Goal: Task Accomplishment & Management: Manage account settings

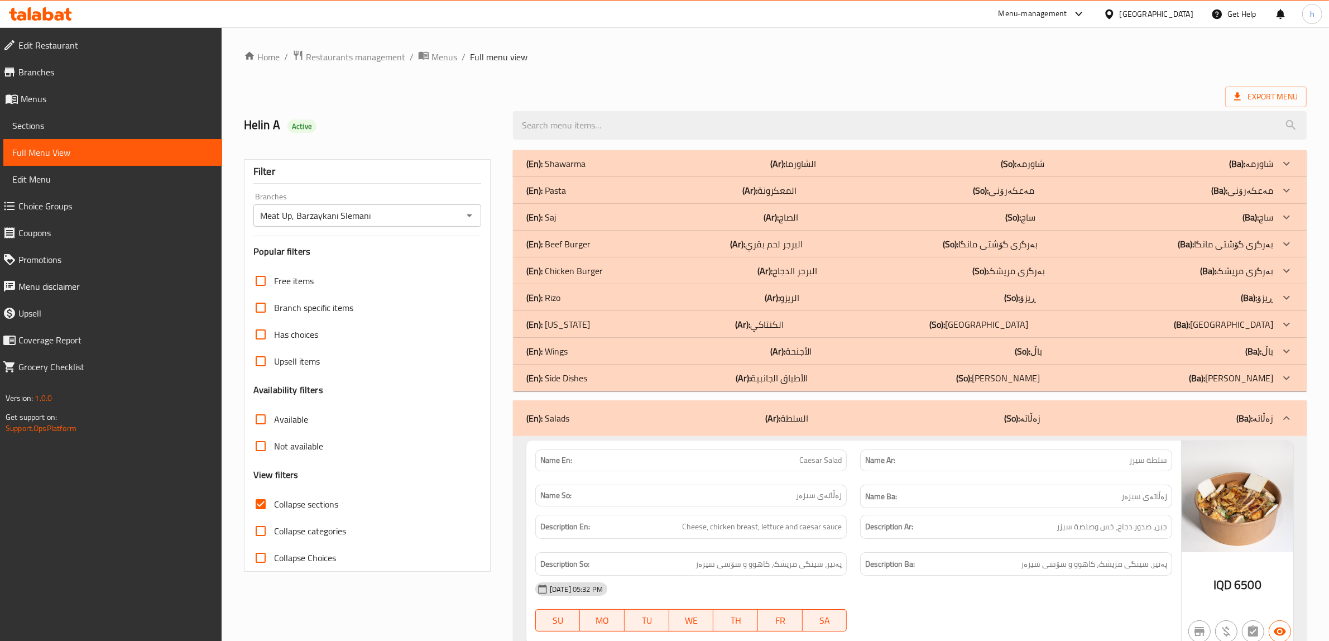
click at [44, 9] on icon at bounding box center [48, 13] width 11 height 13
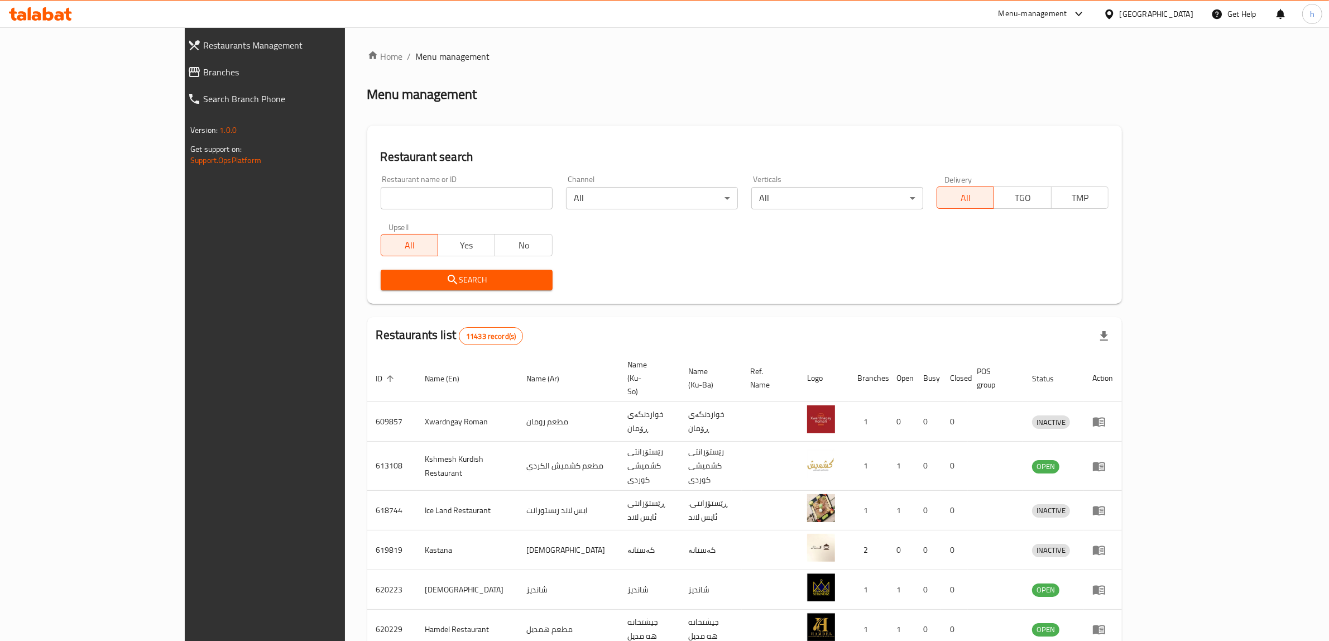
click at [203, 74] on span "Branches" at bounding box center [300, 71] width 195 height 13
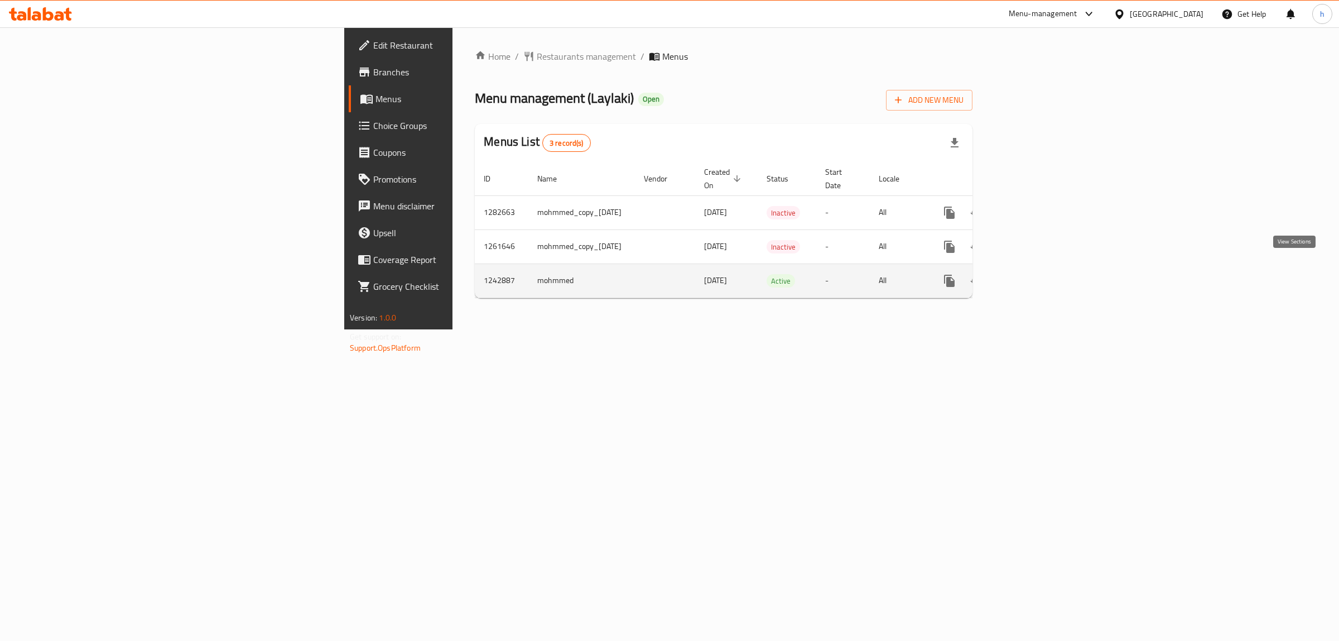
click at [1037, 274] on icon "enhanced table" at bounding box center [1029, 280] width 13 height 13
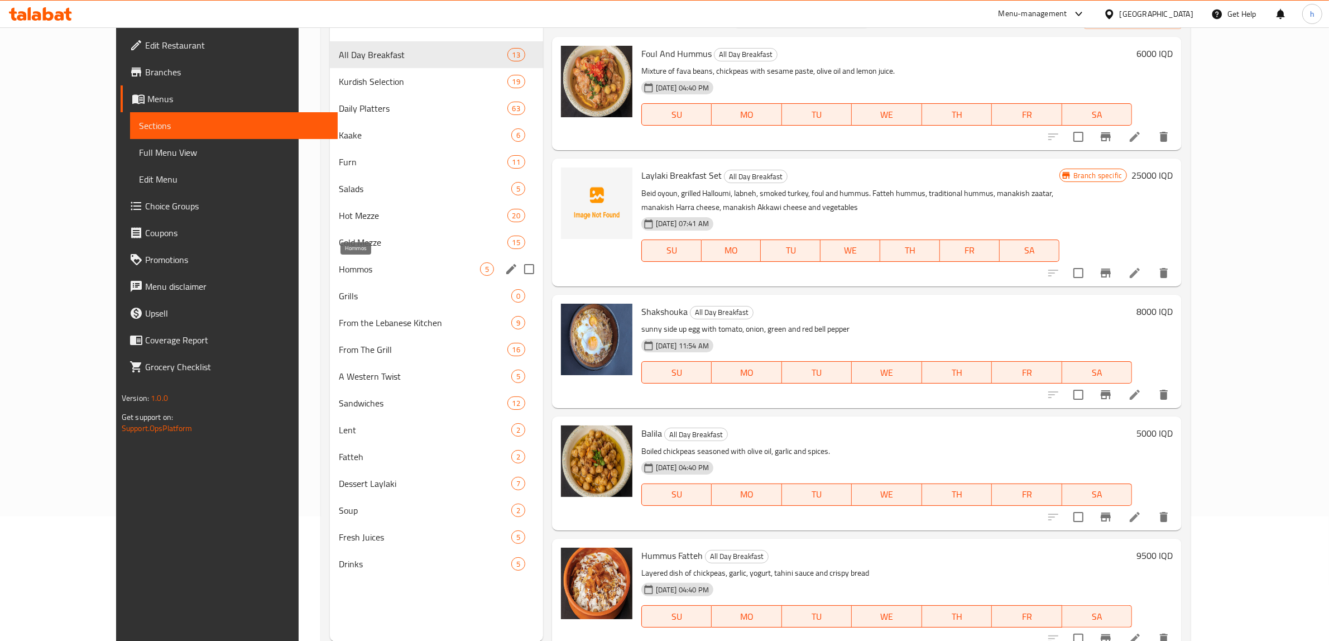
scroll to position [157, 0]
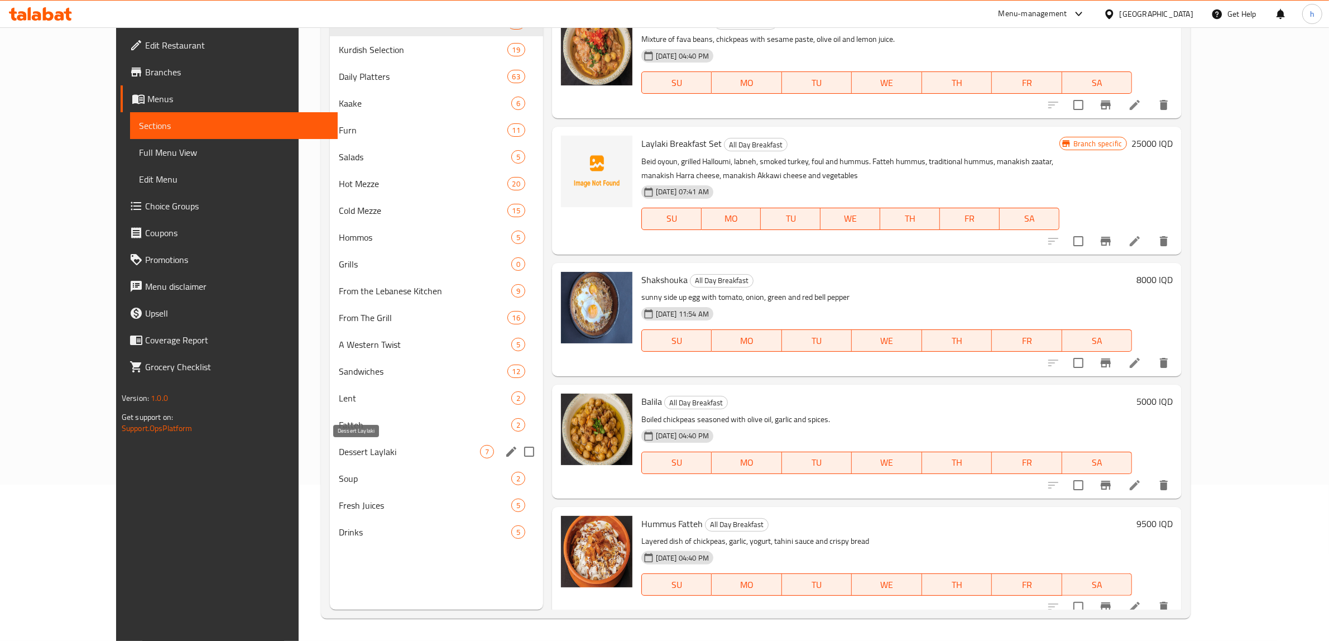
click at [339, 445] on span "Dessert Laylaki" at bounding box center [409, 451] width 141 height 13
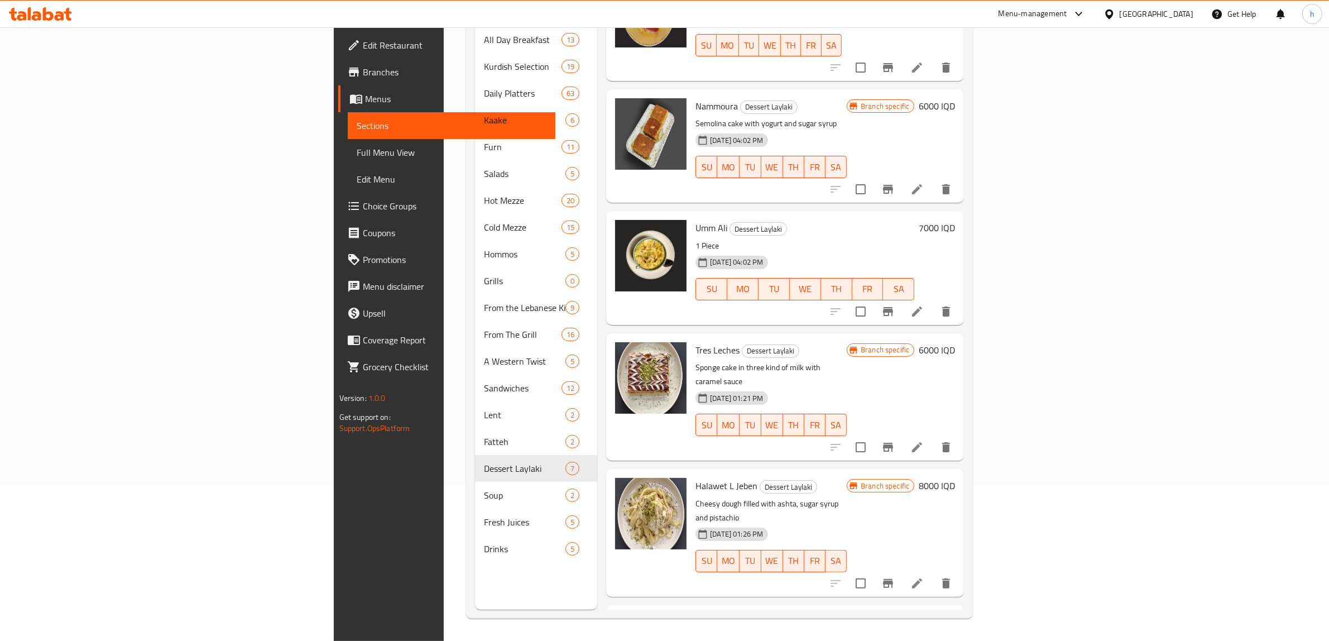
scroll to position [240, 0]
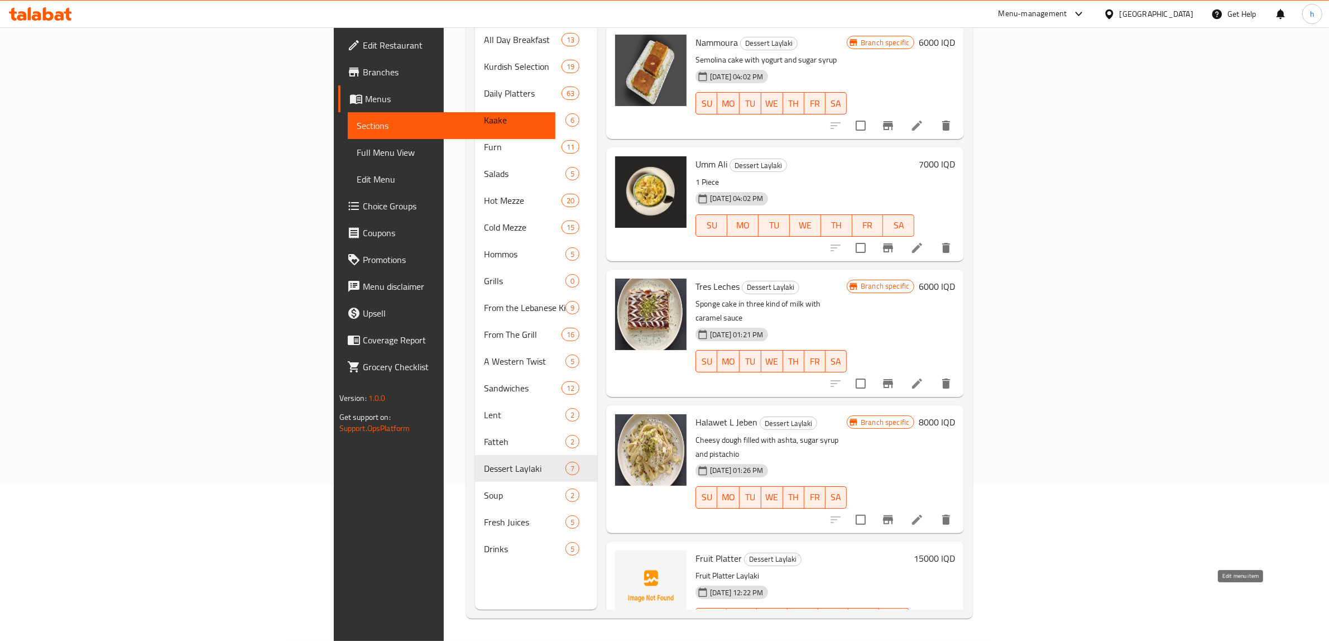
click at [924, 634] on icon at bounding box center [916, 640] width 13 height 13
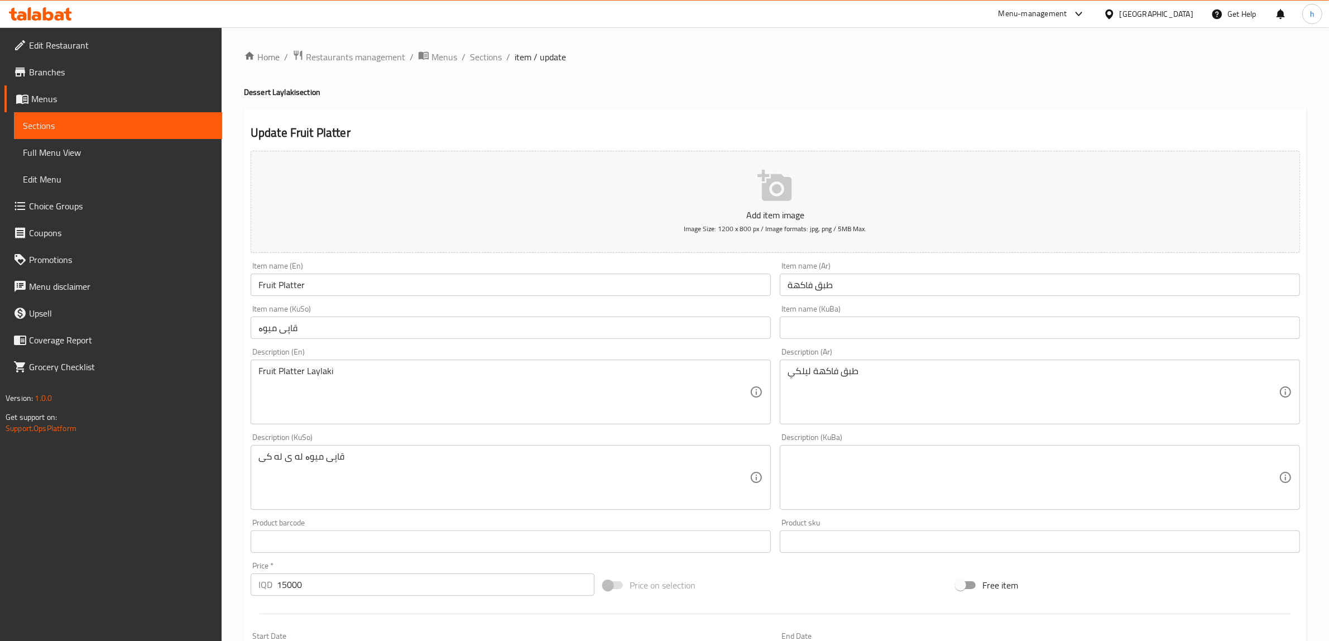
drag, startPoint x: 281, startPoint y: 456, endPoint x: 287, endPoint y: 459, distance: 7.1
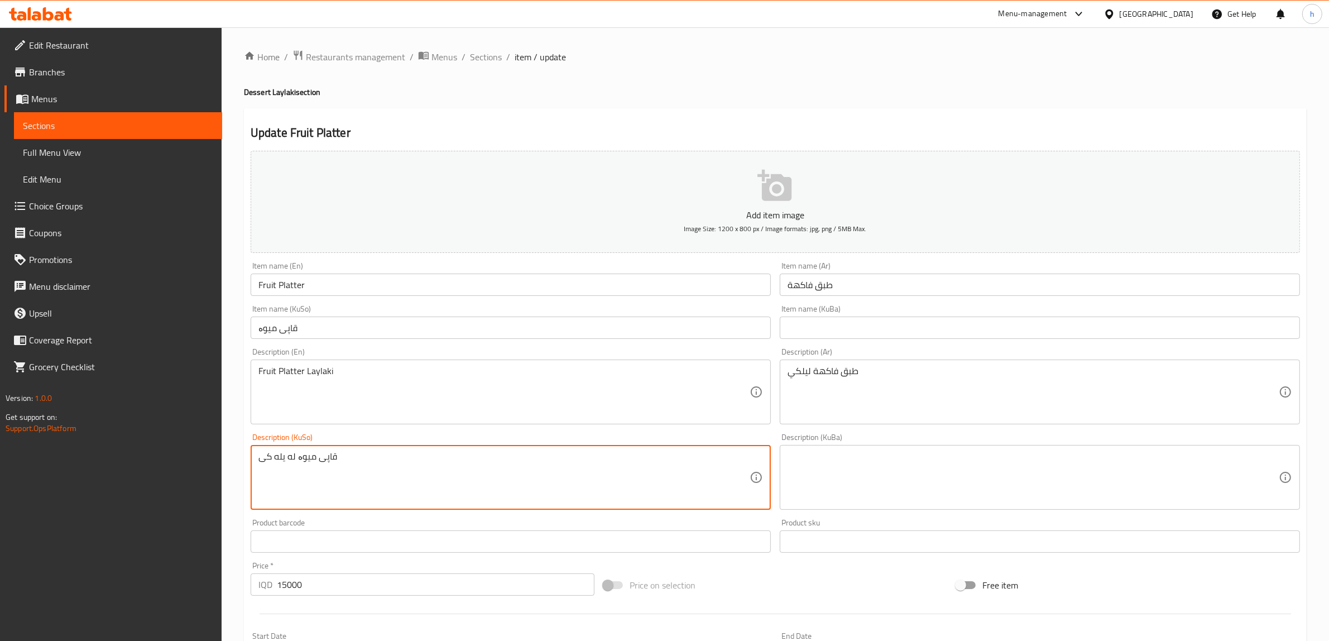
click at [258, 454] on textarea "قاپی میوە له یله كى" at bounding box center [503, 477] width 491 height 53
click at [670, 458] on textarea "قاپی میوە له یله كى" at bounding box center [503, 477] width 491 height 53
click at [699, 455] on textarea "قاپی میوە له یلهکی" at bounding box center [503, 477] width 491 height 53
click at [695, 459] on textarea "قاپی میوە لەیلهکی" at bounding box center [503, 477] width 491 height 53
click at [712, 451] on textarea "قاپی میوە لەیلەکی" at bounding box center [503, 477] width 491 height 53
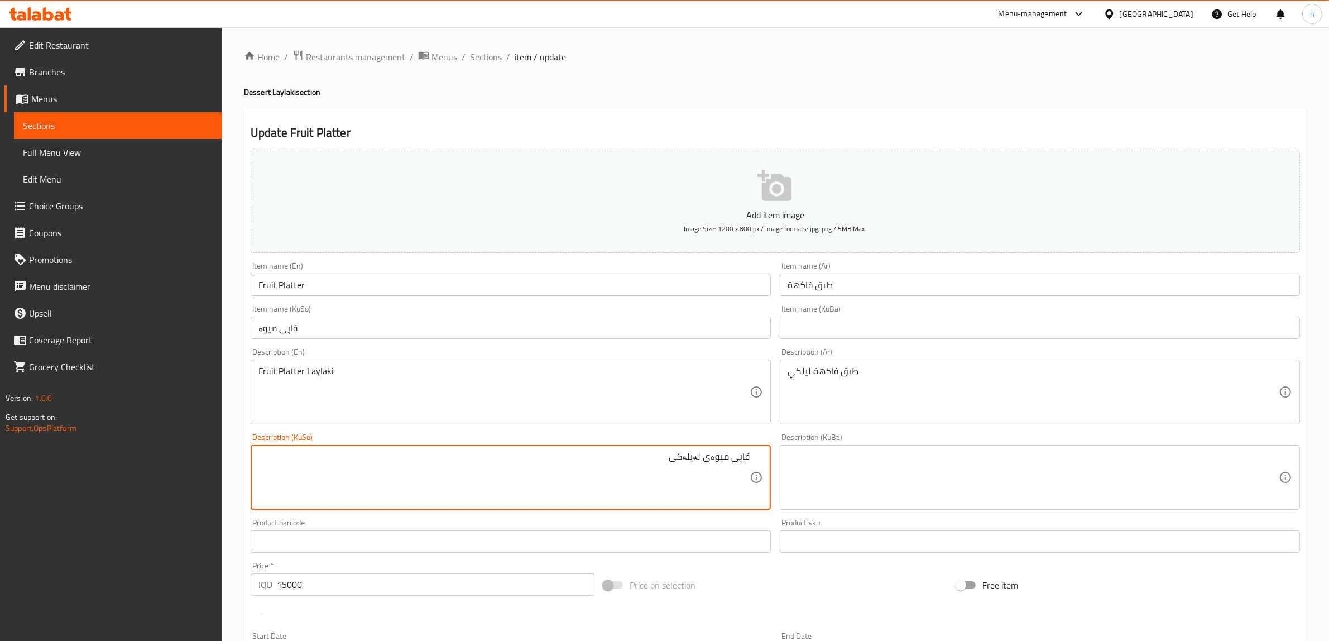
click at [738, 455] on textarea "قاپی میوەی لەیلەکی" at bounding box center [503, 477] width 491 height 53
click at [734, 461] on textarea "قاپی میوەی لەیلەکی" at bounding box center [503, 477] width 491 height 53
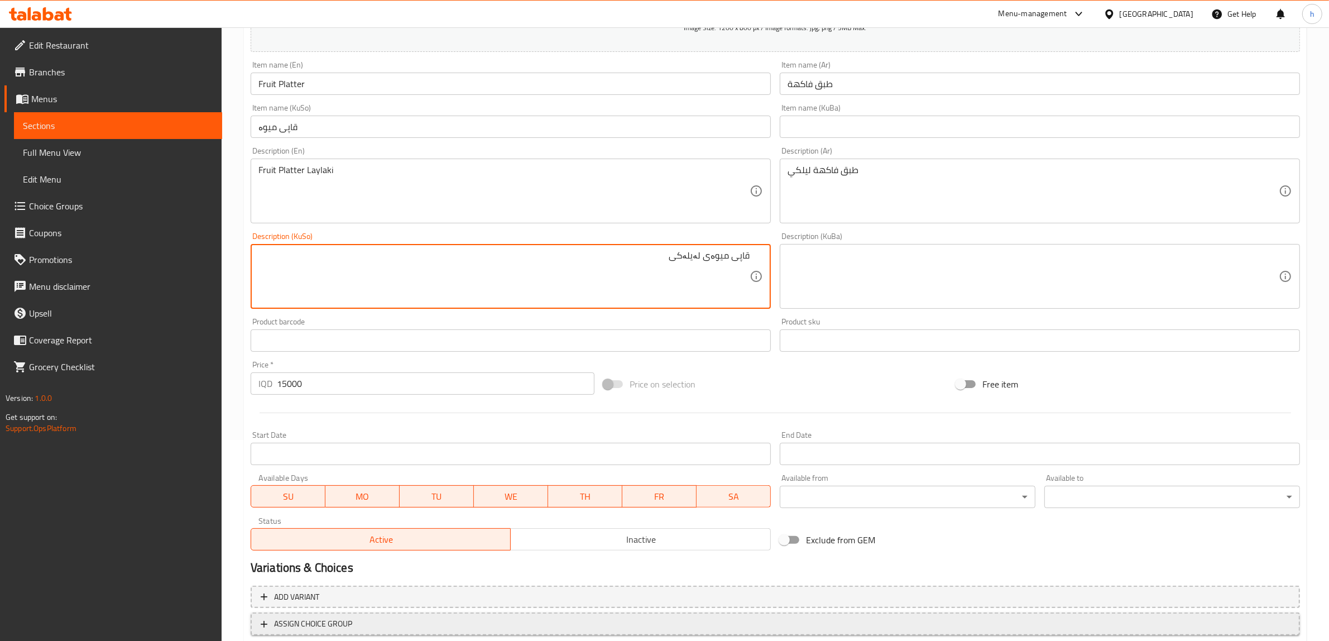
scroll to position [274, 0]
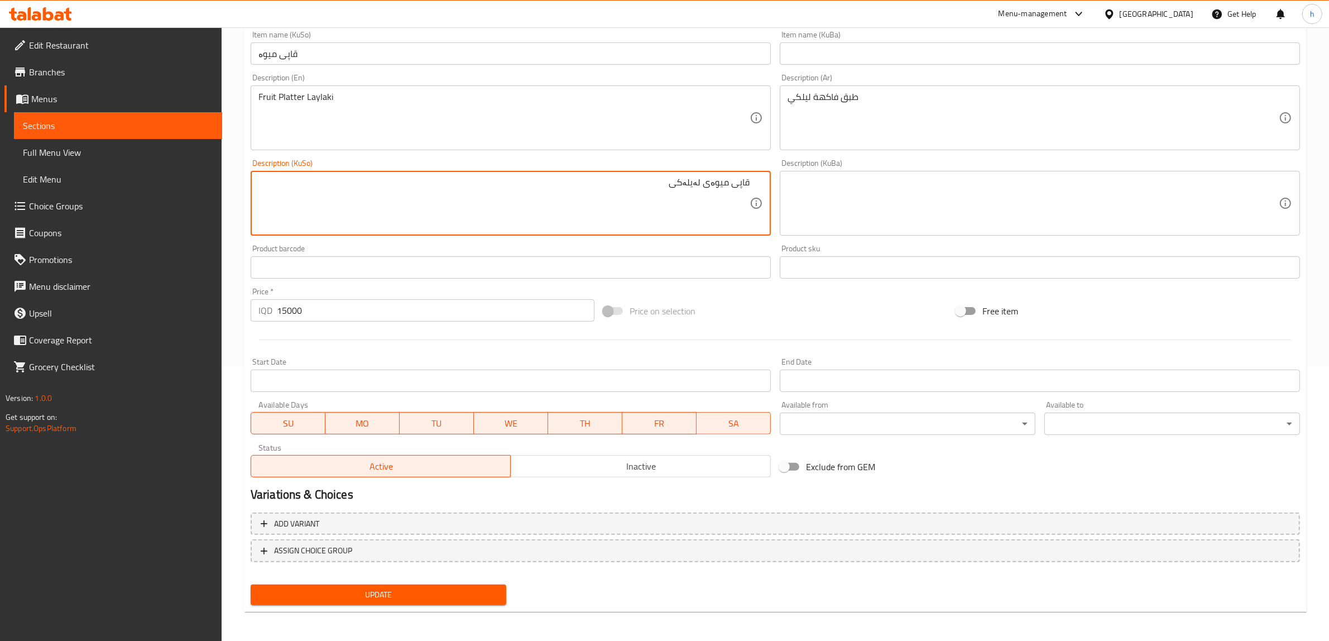
type textarea "قاپی میوەی لەیلەکی"
click at [395, 596] on span "Update" at bounding box center [378, 595] width 238 height 14
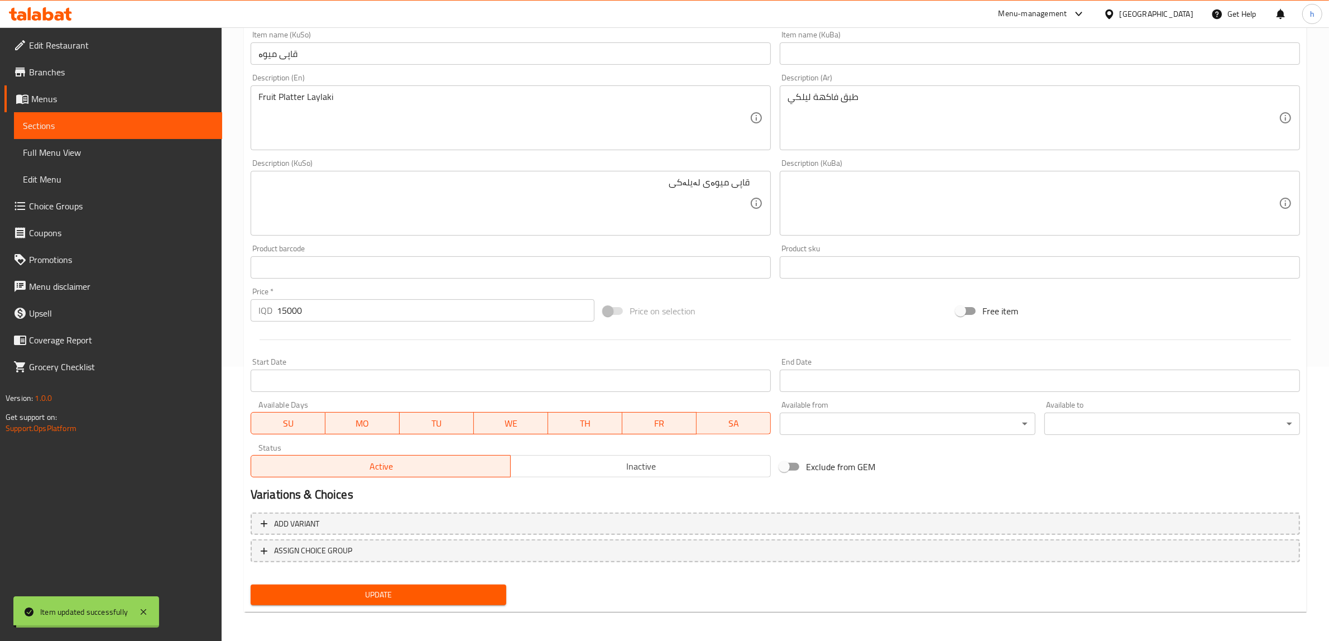
scroll to position [0, 0]
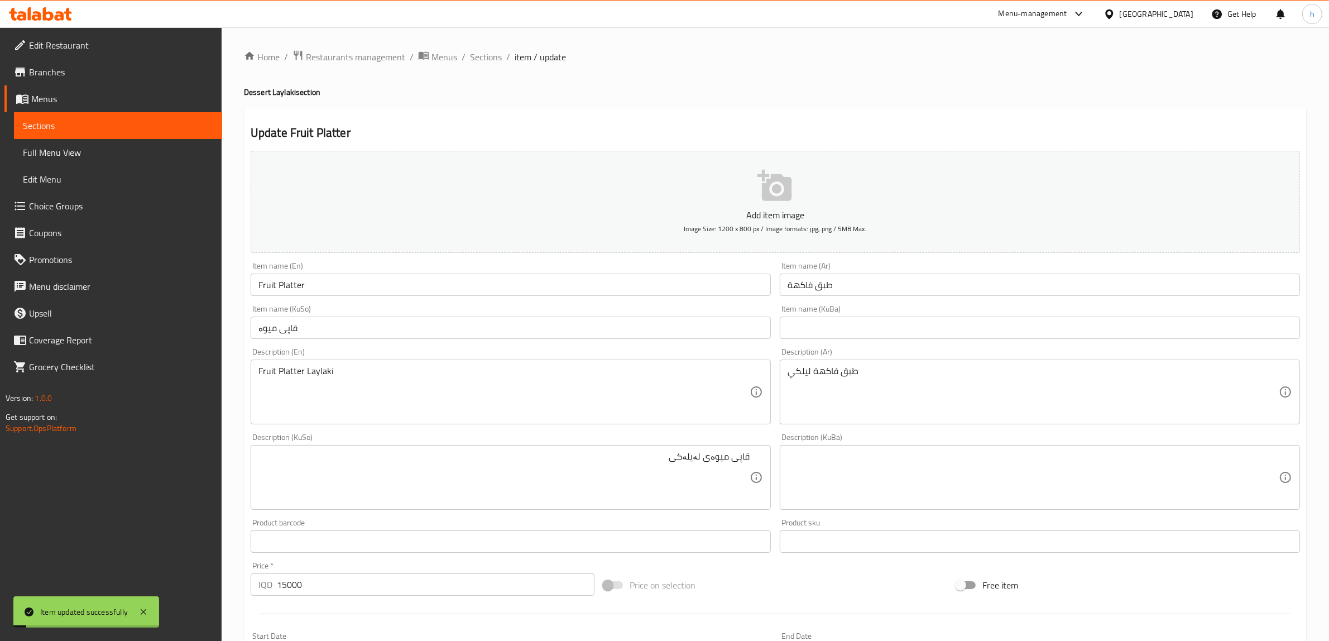
click at [282, 285] on input "Fruit Platter" at bounding box center [511, 284] width 520 height 22
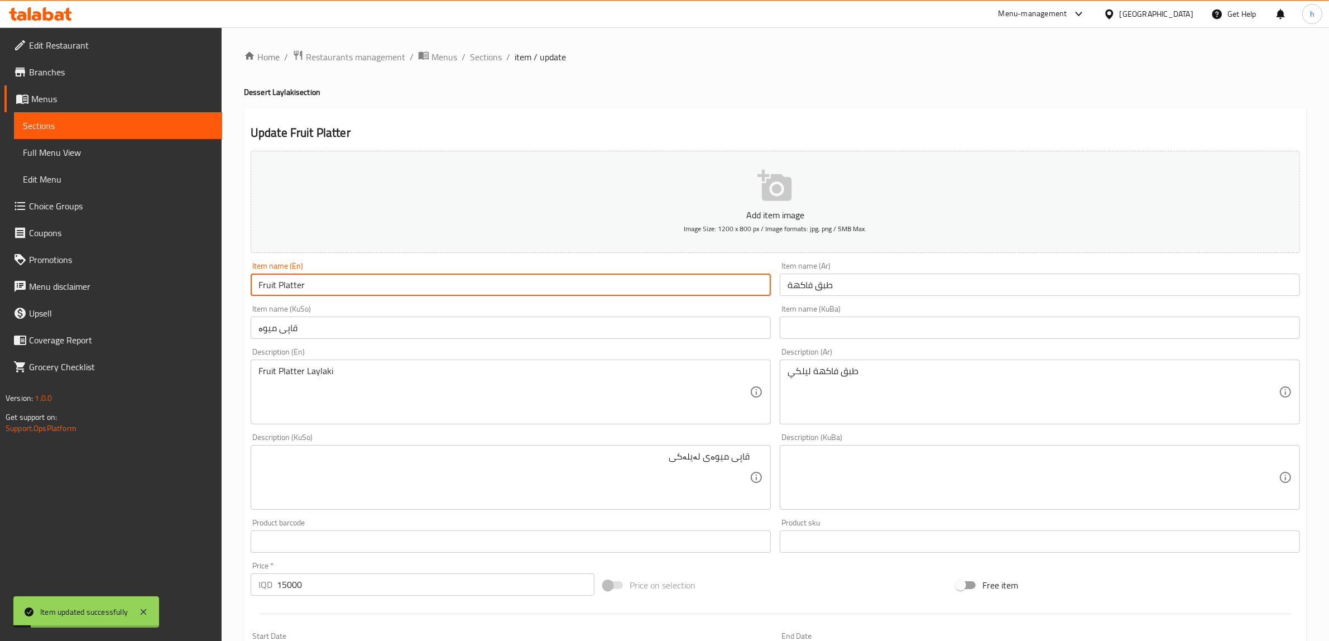
click at [282, 285] on input "Fruit Platter" at bounding box center [511, 284] width 520 height 22
click at [283, 285] on input "Fruit Platter" at bounding box center [511, 284] width 520 height 22
click at [342, 283] on input "Fruit Platter" at bounding box center [511, 284] width 520 height 22
click at [333, 275] on input "Fruit Plate" at bounding box center [511, 284] width 520 height 22
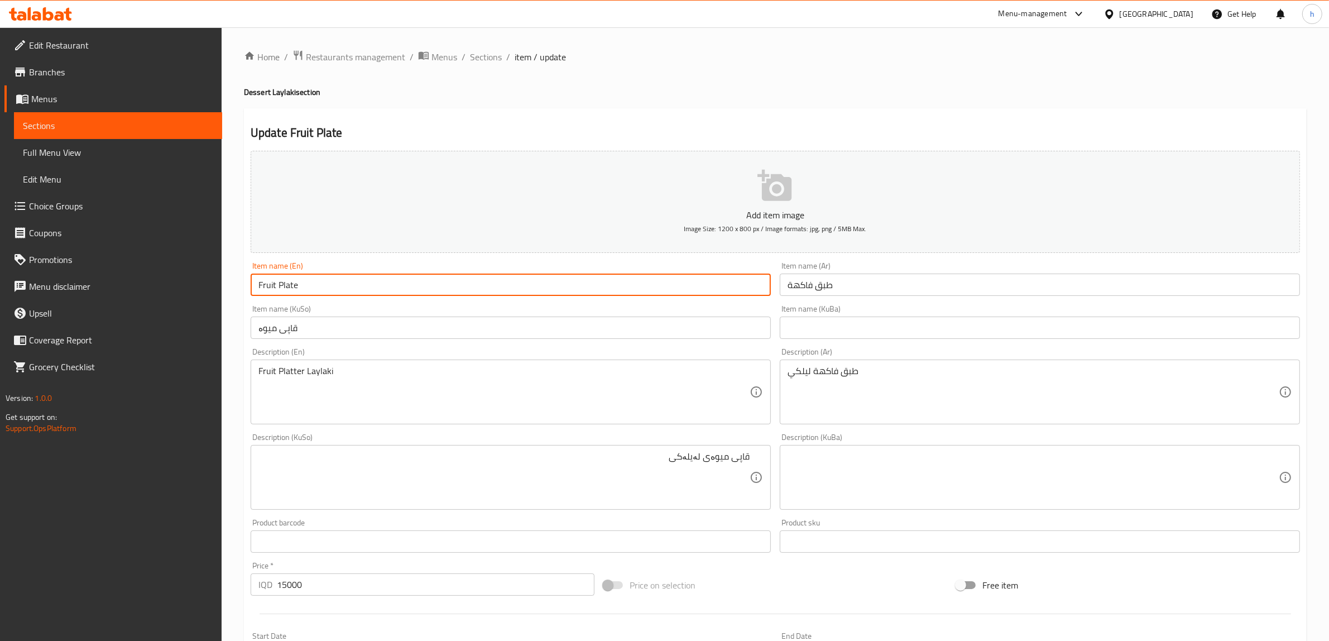
click at [333, 275] on input "Fruit Plate" at bounding box center [511, 284] width 520 height 22
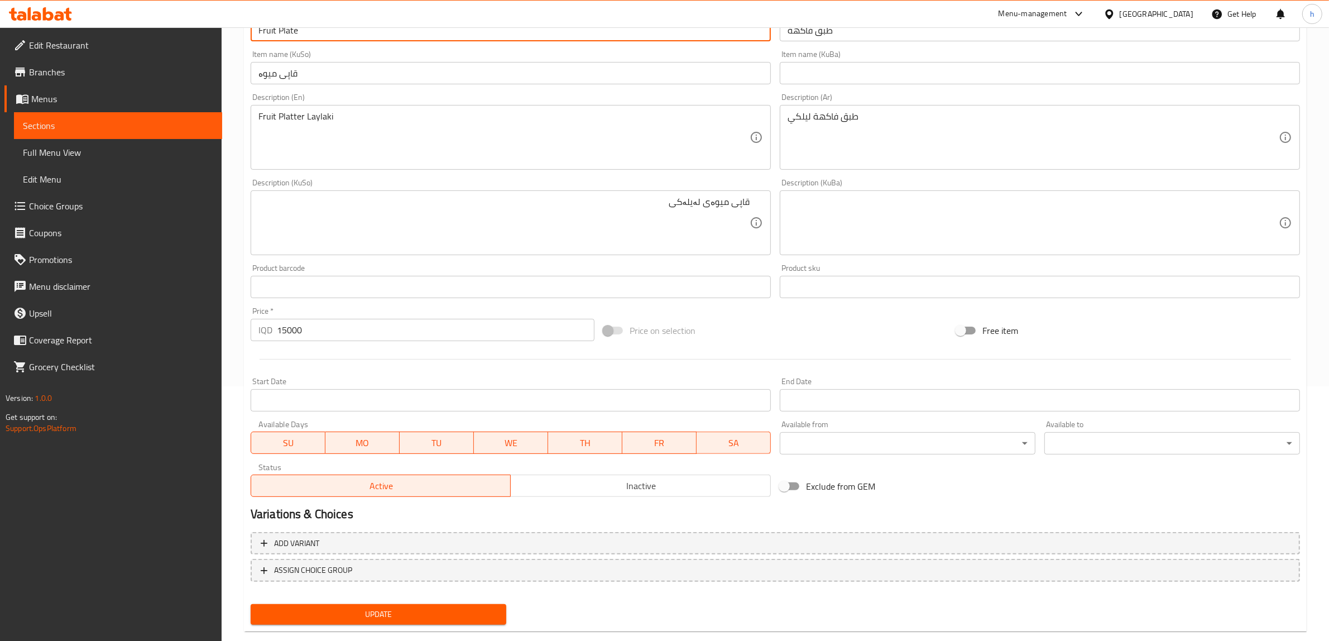
scroll to position [274, 0]
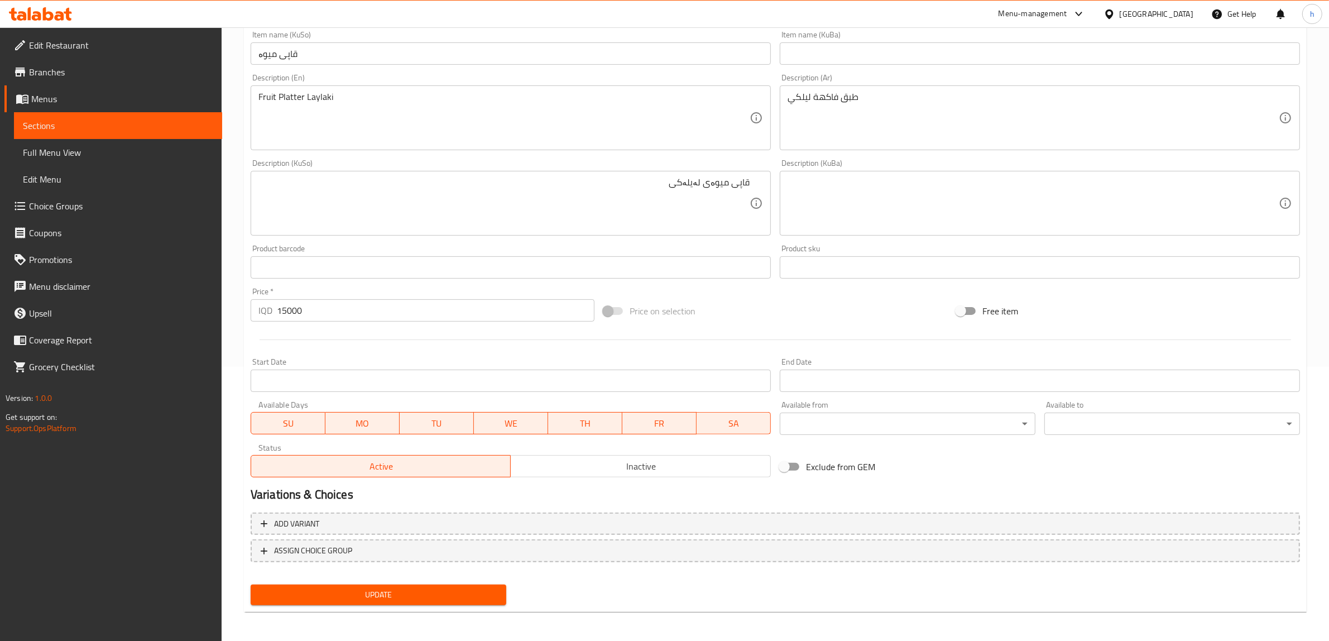
type input "Fruit Plate"
click at [403, 590] on span "Update" at bounding box center [378, 595] width 238 height 14
click at [55, 142] on link "Full Menu View" at bounding box center [118, 152] width 208 height 27
click at [118, 154] on span "Full Menu View" at bounding box center [118, 152] width 190 height 13
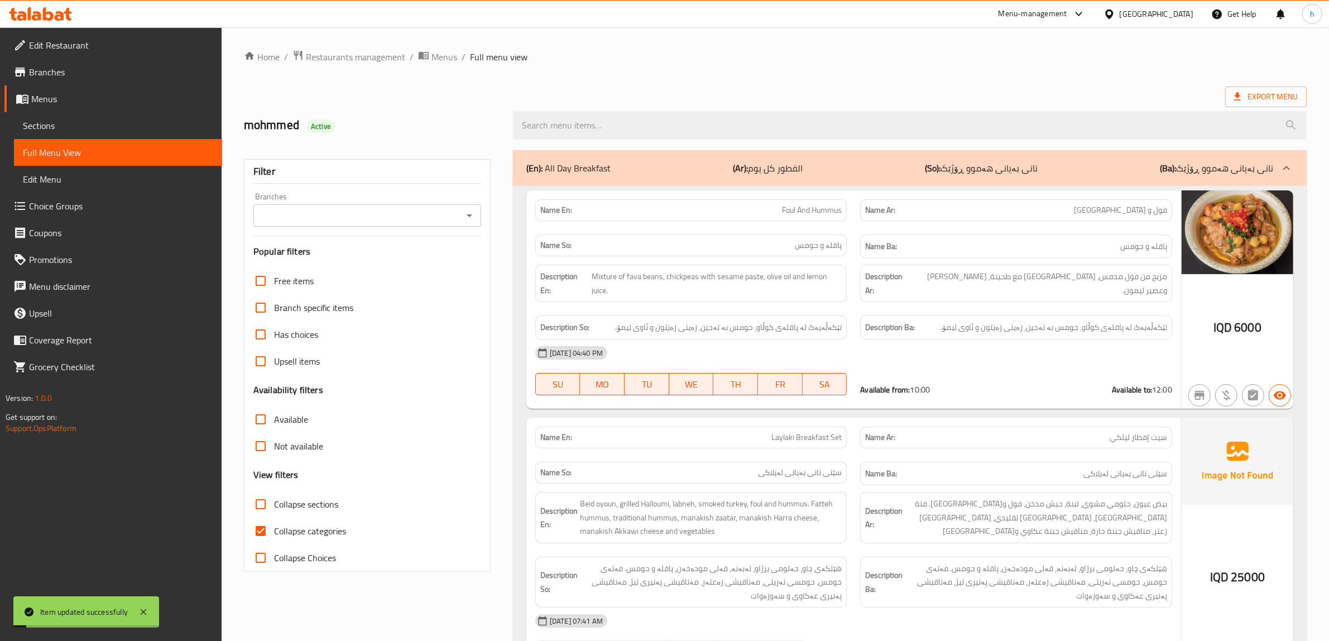
click at [467, 215] on icon "Open" at bounding box center [470, 215] width 6 height 3
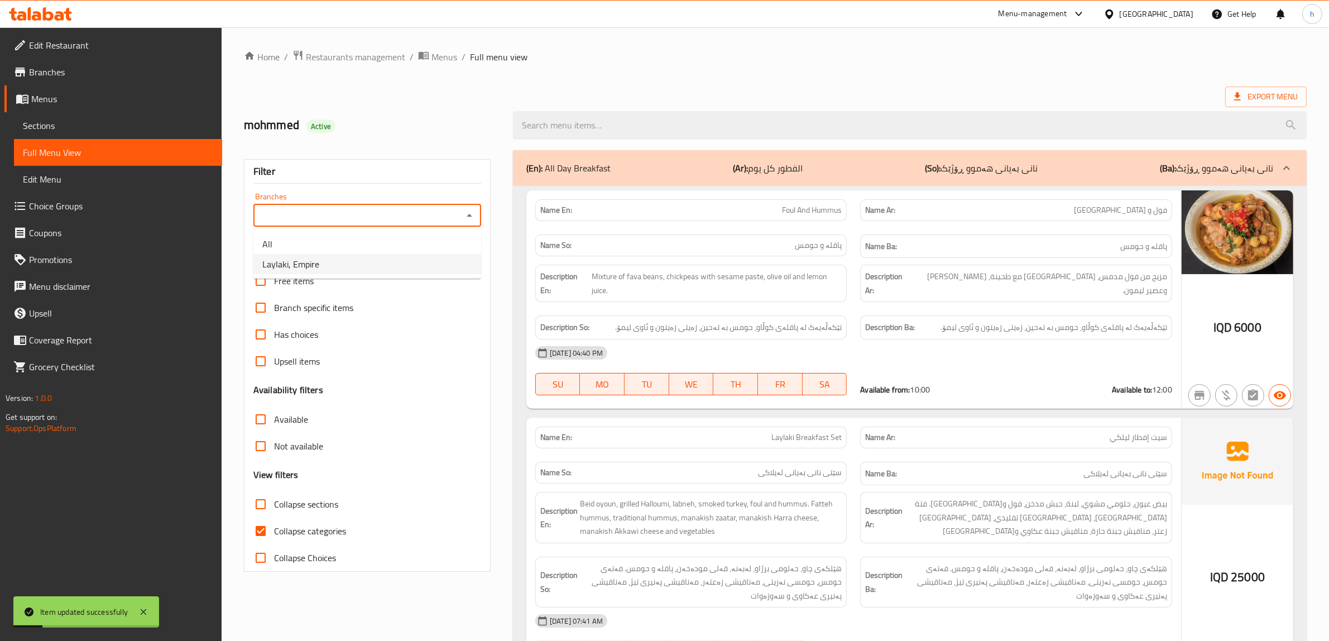
click at [297, 258] on span "Laylaki, Empire" at bounding box center [290, 263] width 57 height 13
type input "Laylaki, Empire"
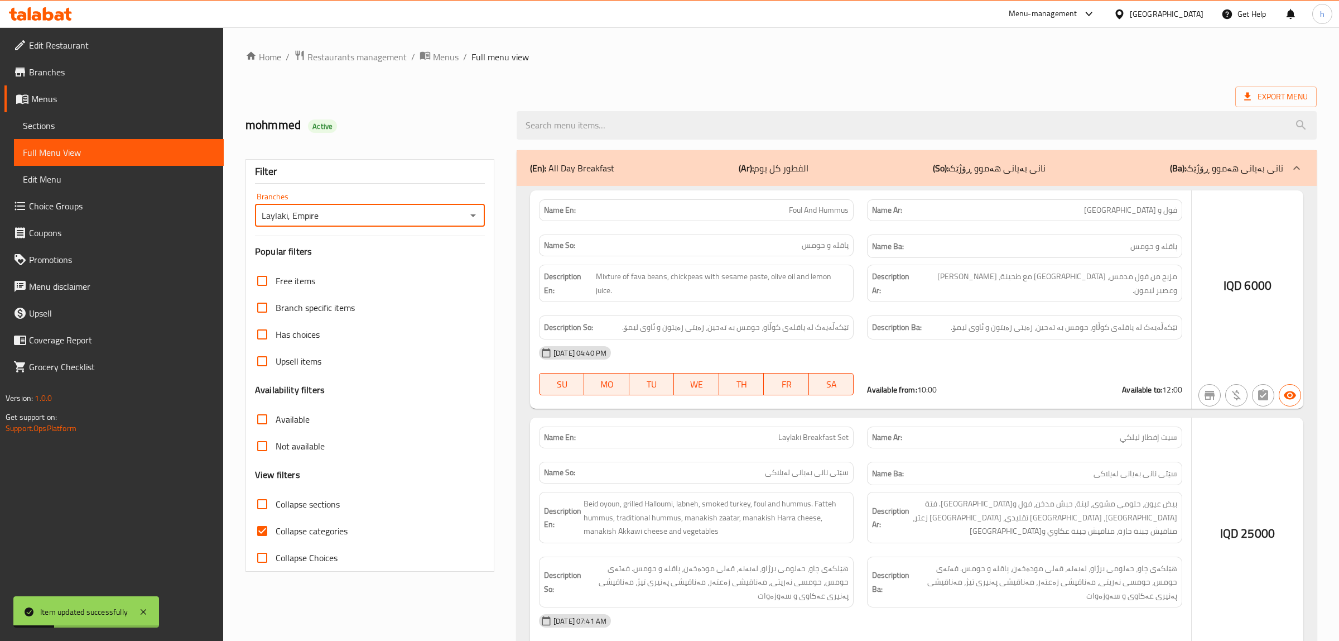
click at [583, 126] on div at bounding box center [669, 320] width 1339 height 641
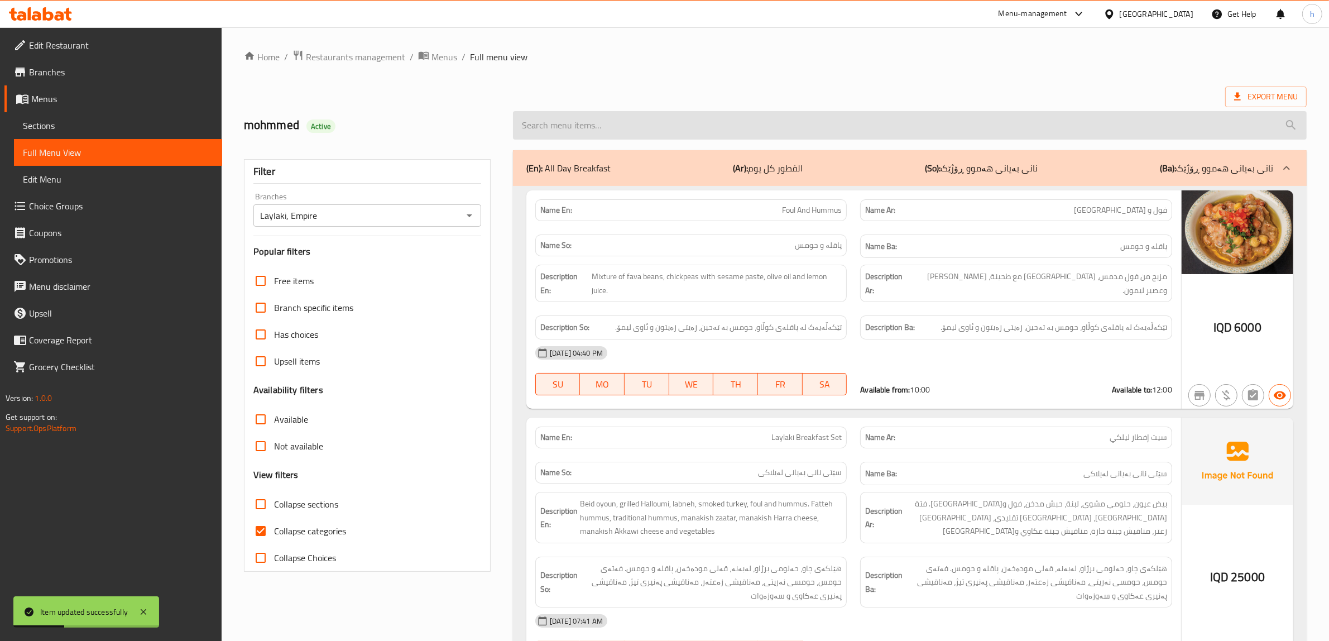
click at [620, 134] on input "search" at bounding box center [910, 125] width 794 height 28
paste input "Fruit Plate"
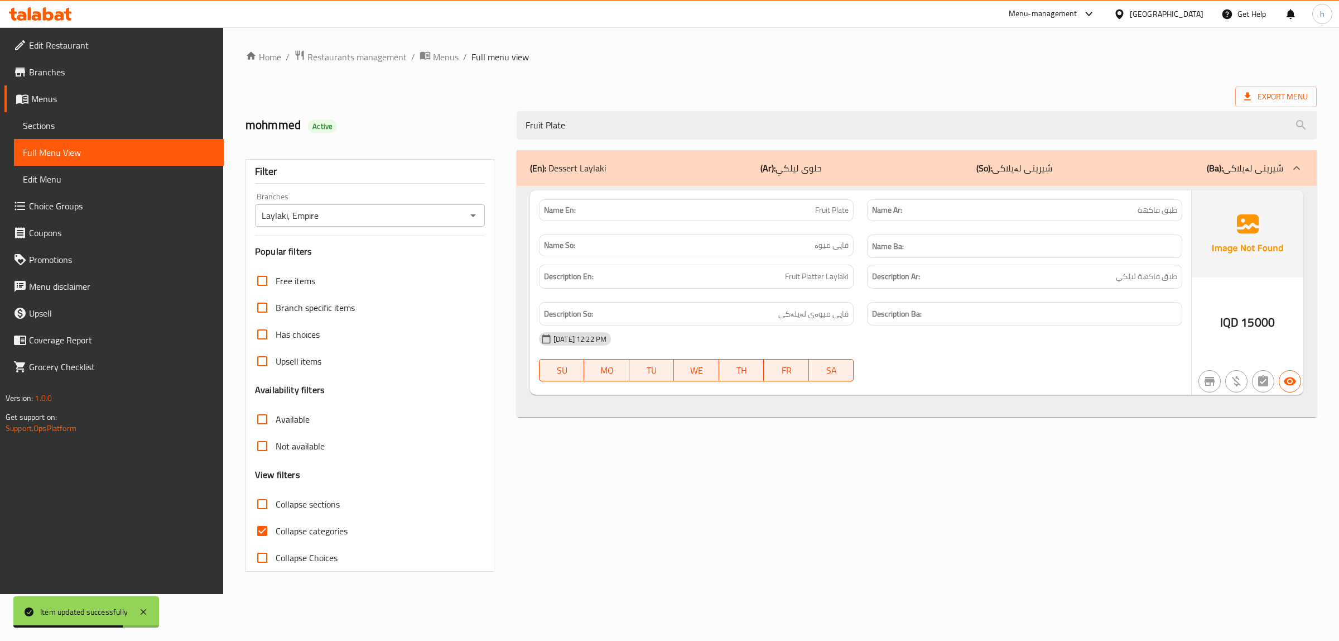
type input "Fruit Plate"
click at [262, 535] on input "Collapse categories" at bounding box center [262, 530] width 27 height 27
checkbox input "false"
